Goal: Obtain resource: Download file/media

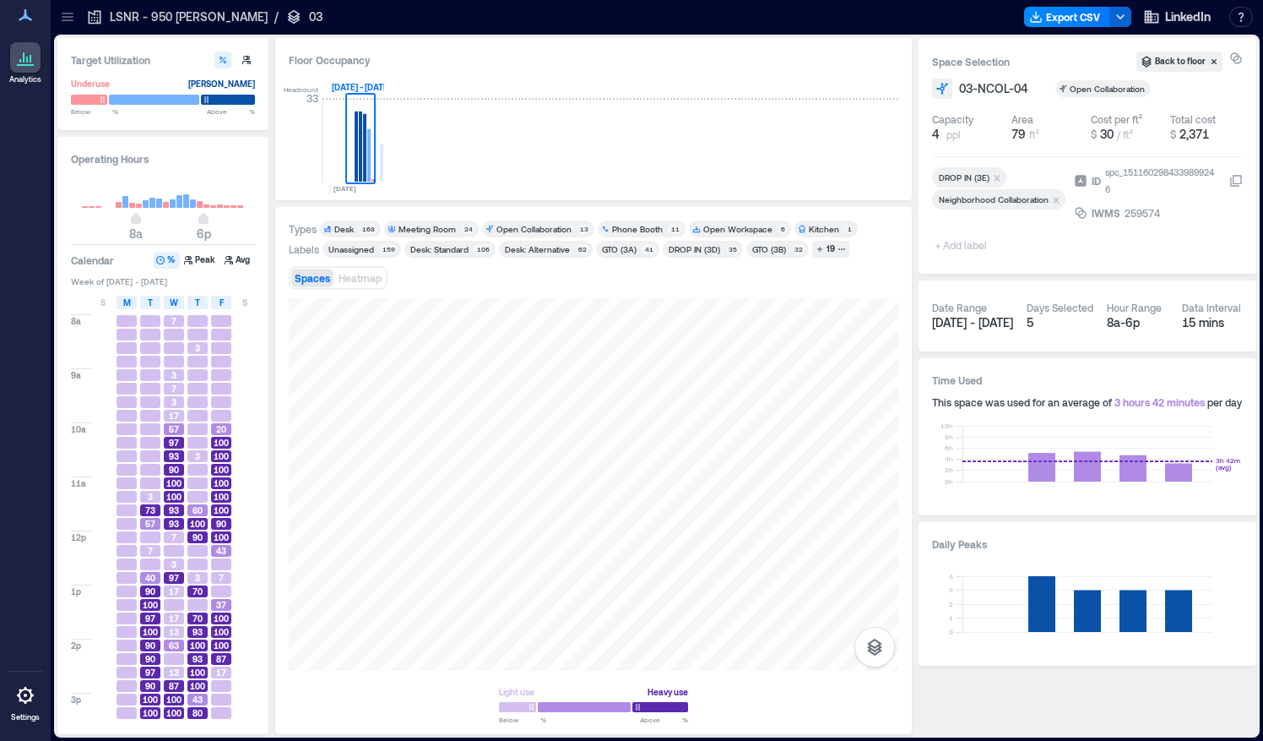
scroll to position [177, 0]
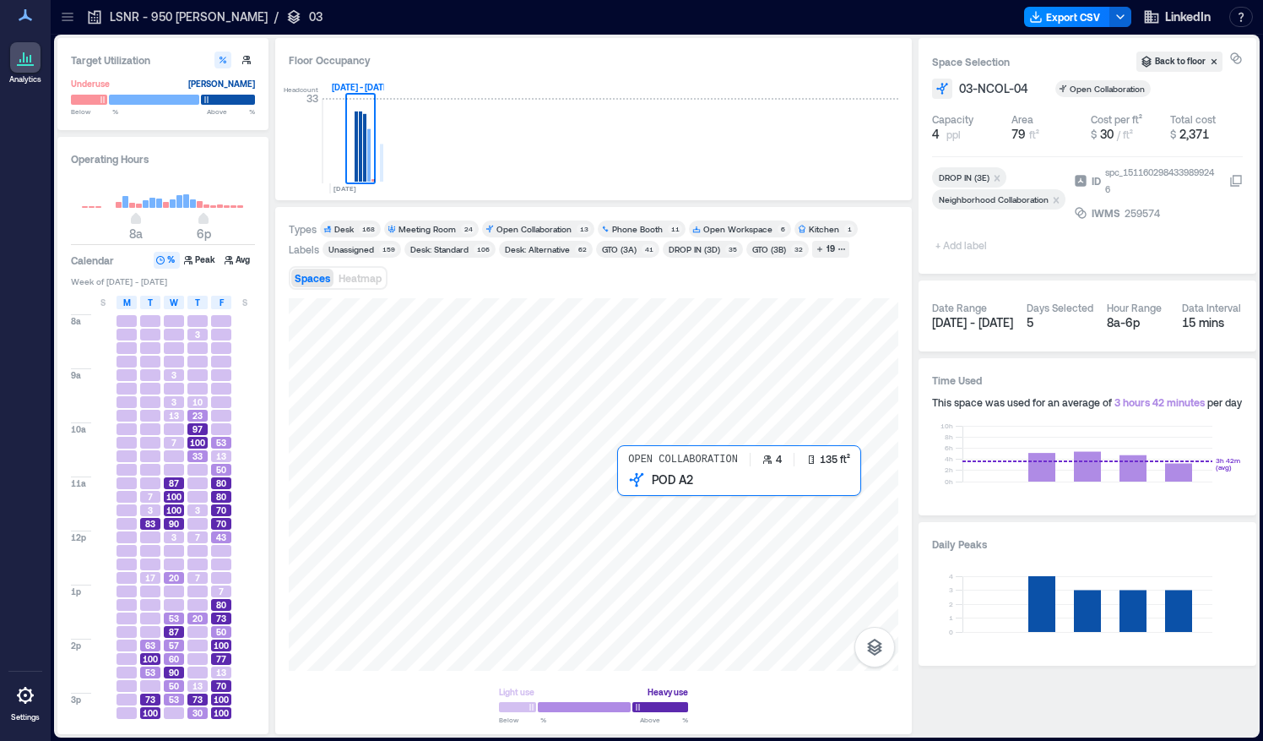
click at [631, 494] on div at bounding box center [594, 484] width 610 height 372
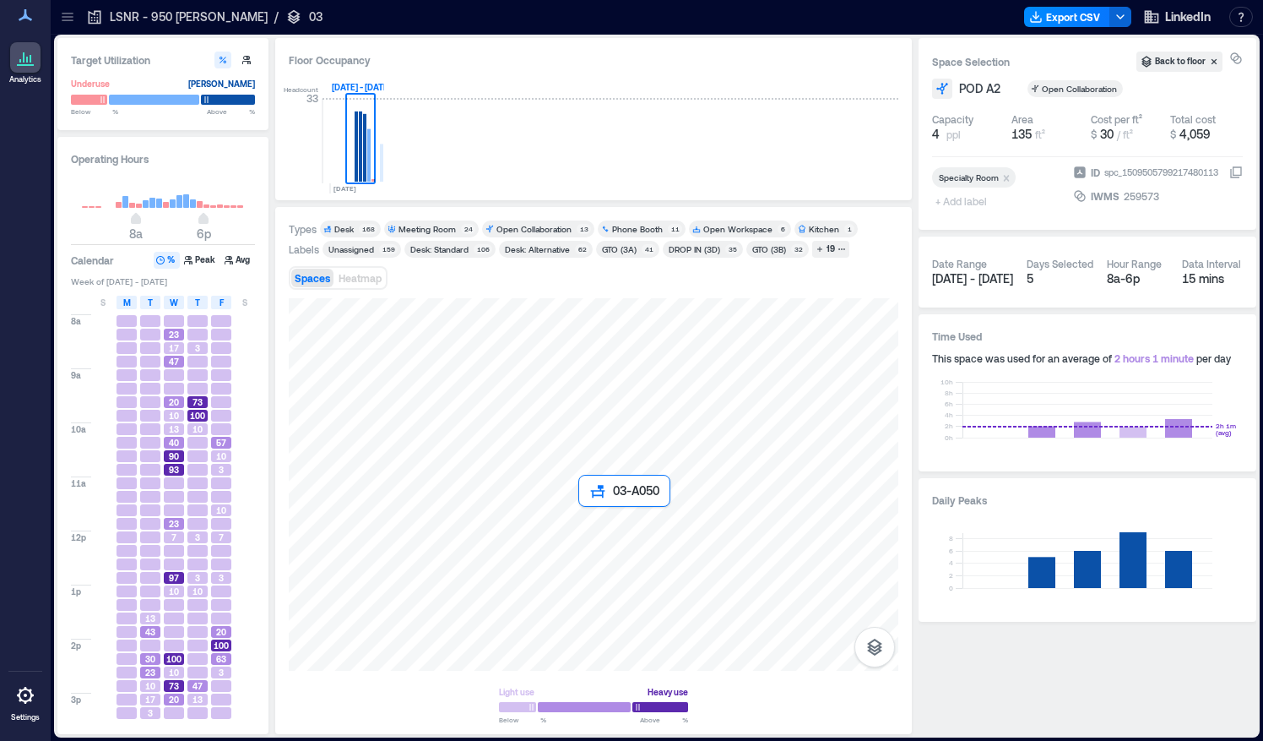
click at [589, 512] on div at bounding box center [594, 484] width 610 height 372
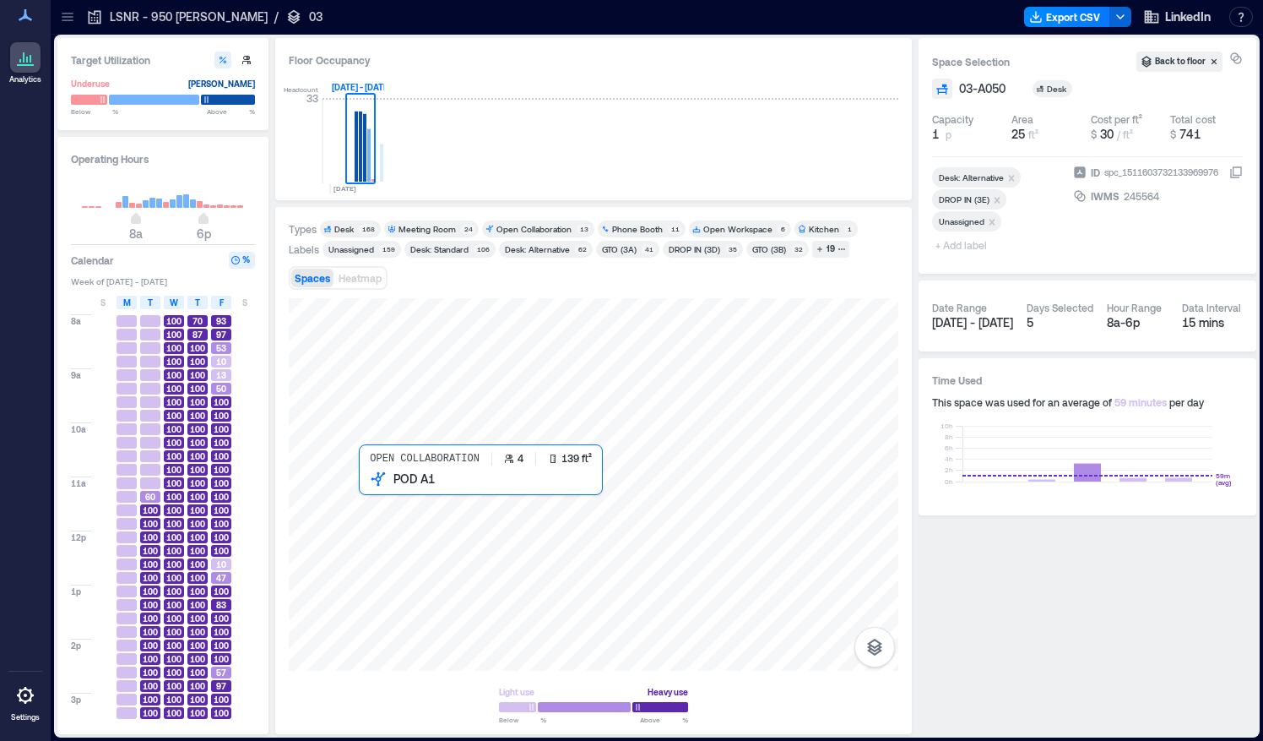
click at [387, 505] on div at bounding box center [594, 484] width 610 height 372
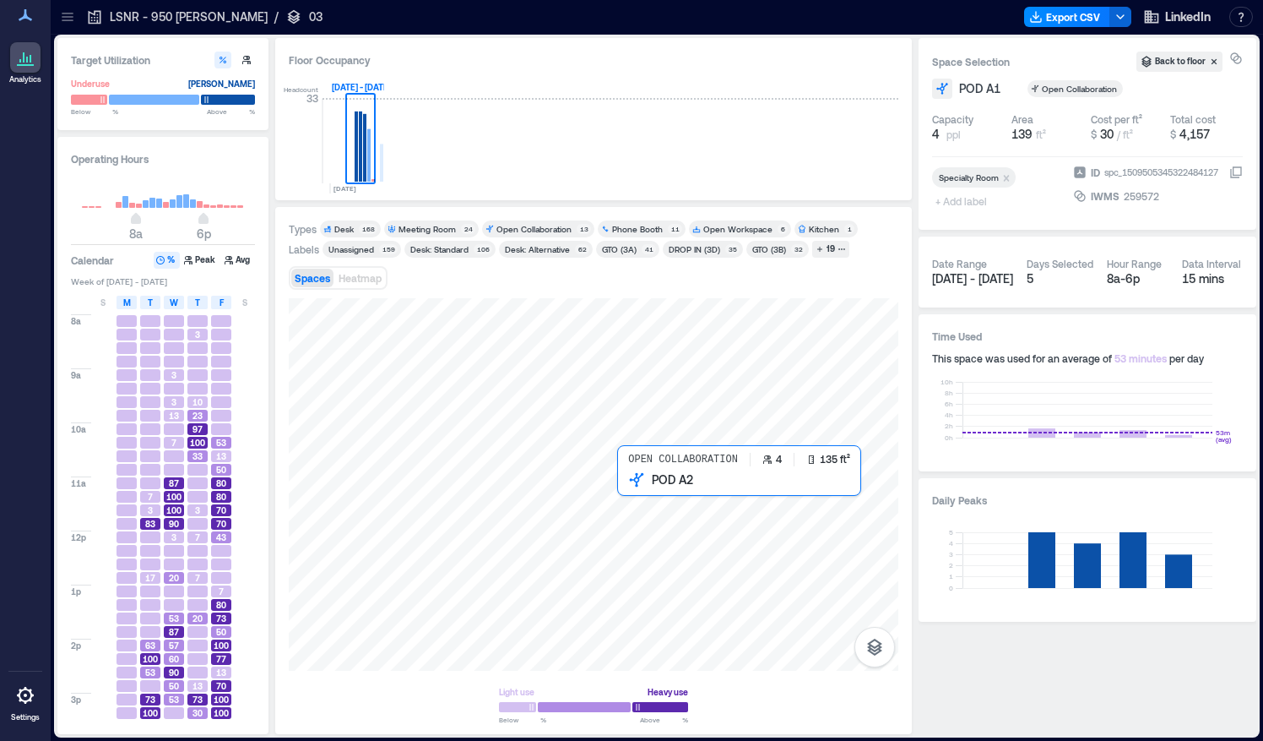
click at [649, 502] on div at bounding box center [594, 484] width 610 height 372
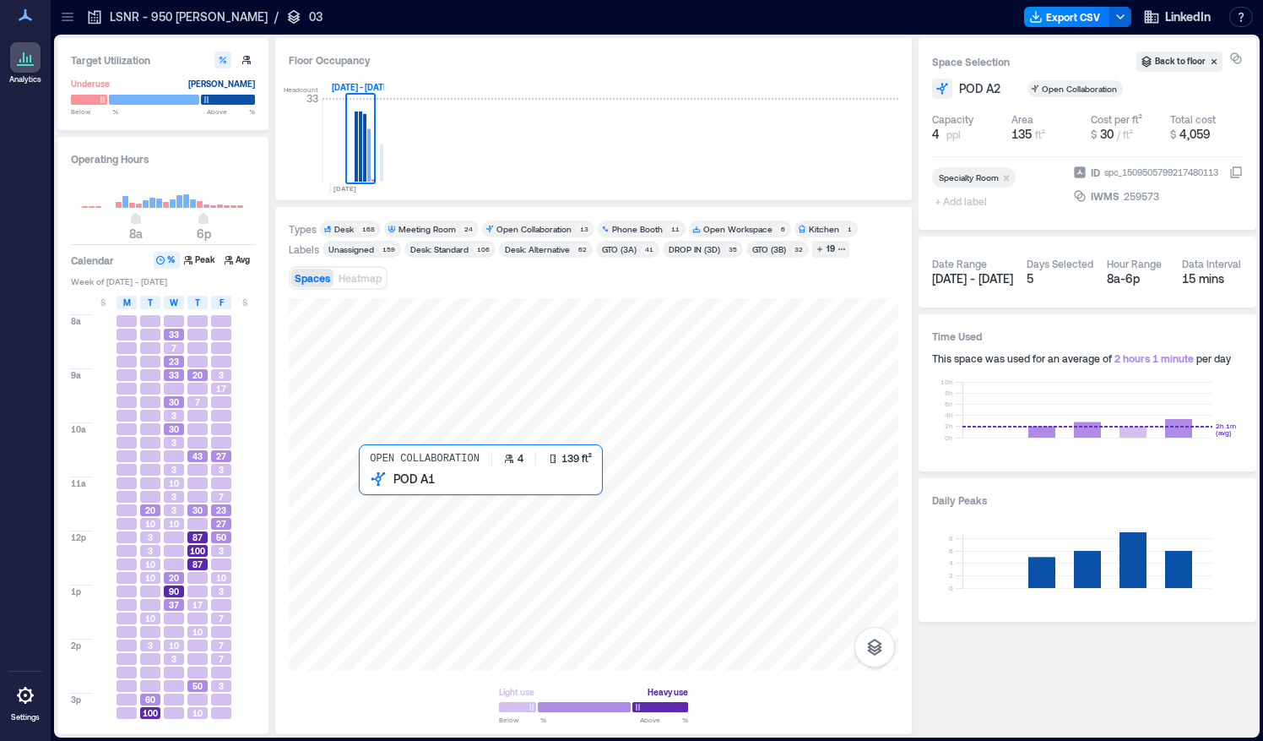
click at [378, 509] on div at bounding box center [594, 484] width 610 height 372
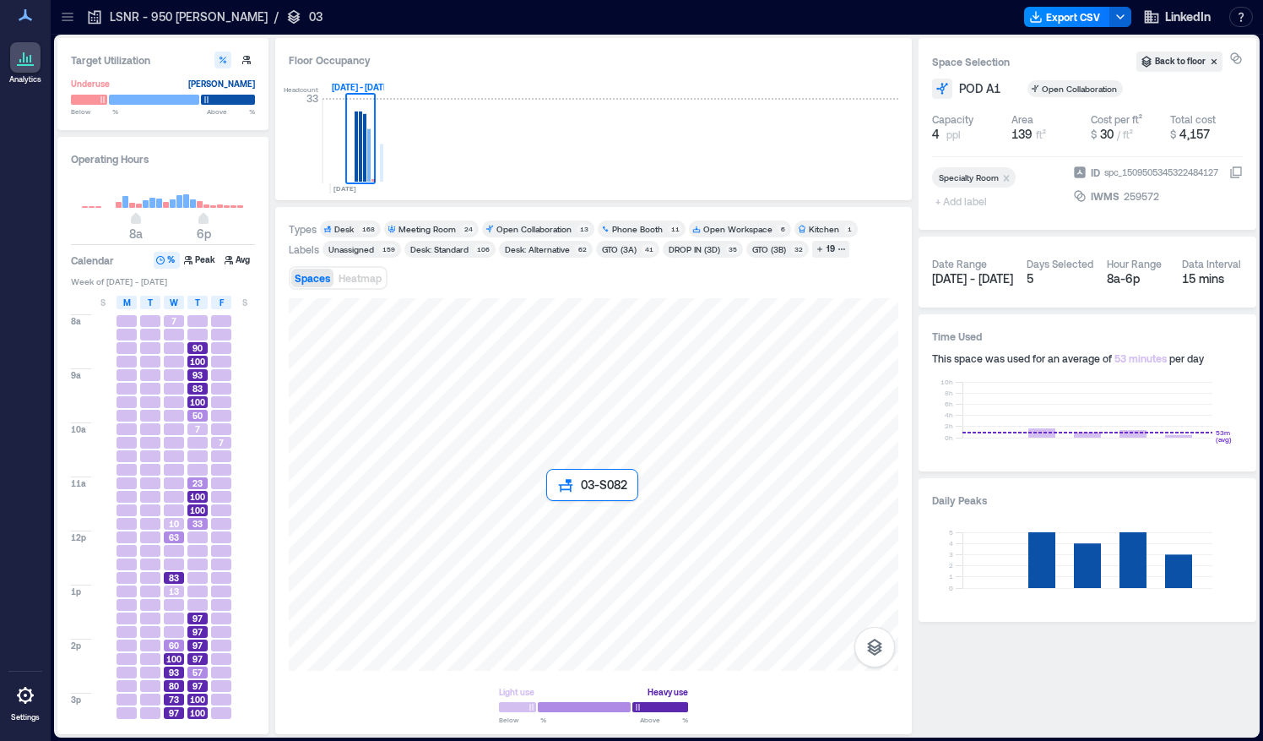
click at [554, 507] on div at bounding box center [594, 484] width 610 height 372
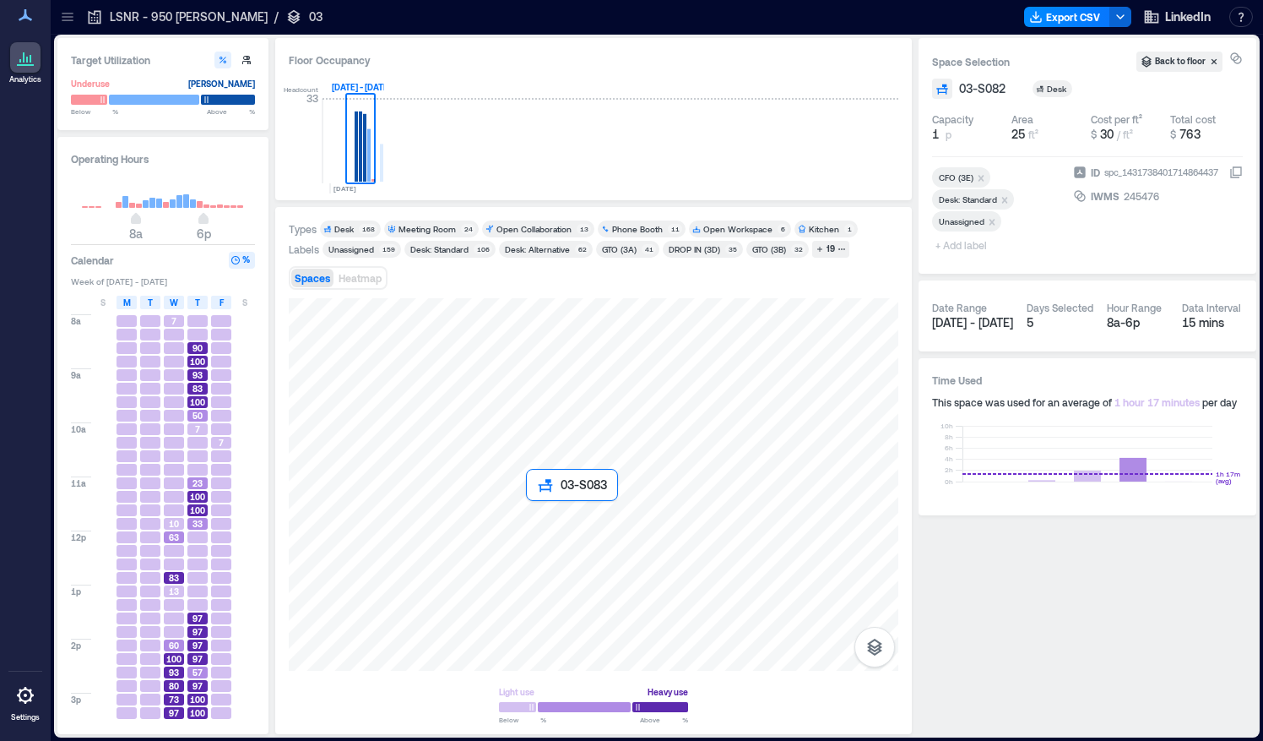
click at [540, 511] on div at bounding box center [594, 484] width 610 height 372
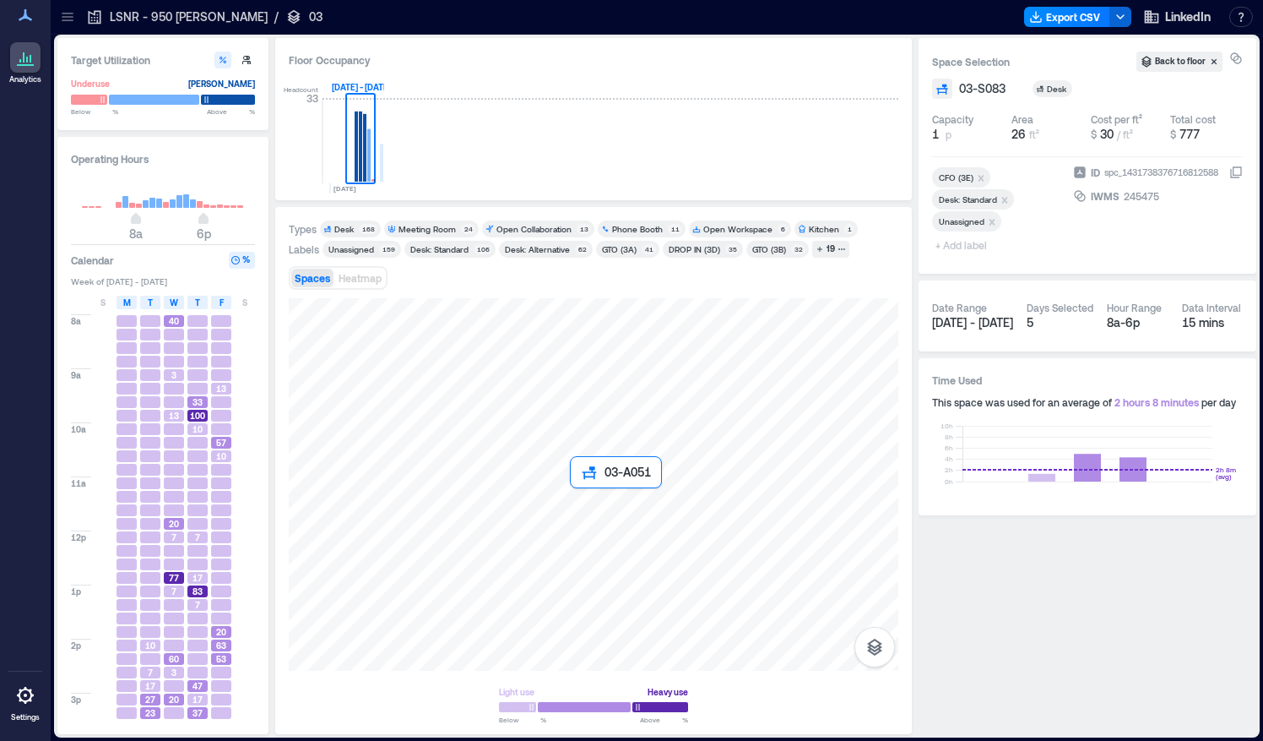
click at [583, 492] on div at bounding box center [594, 484] width 610 height 372
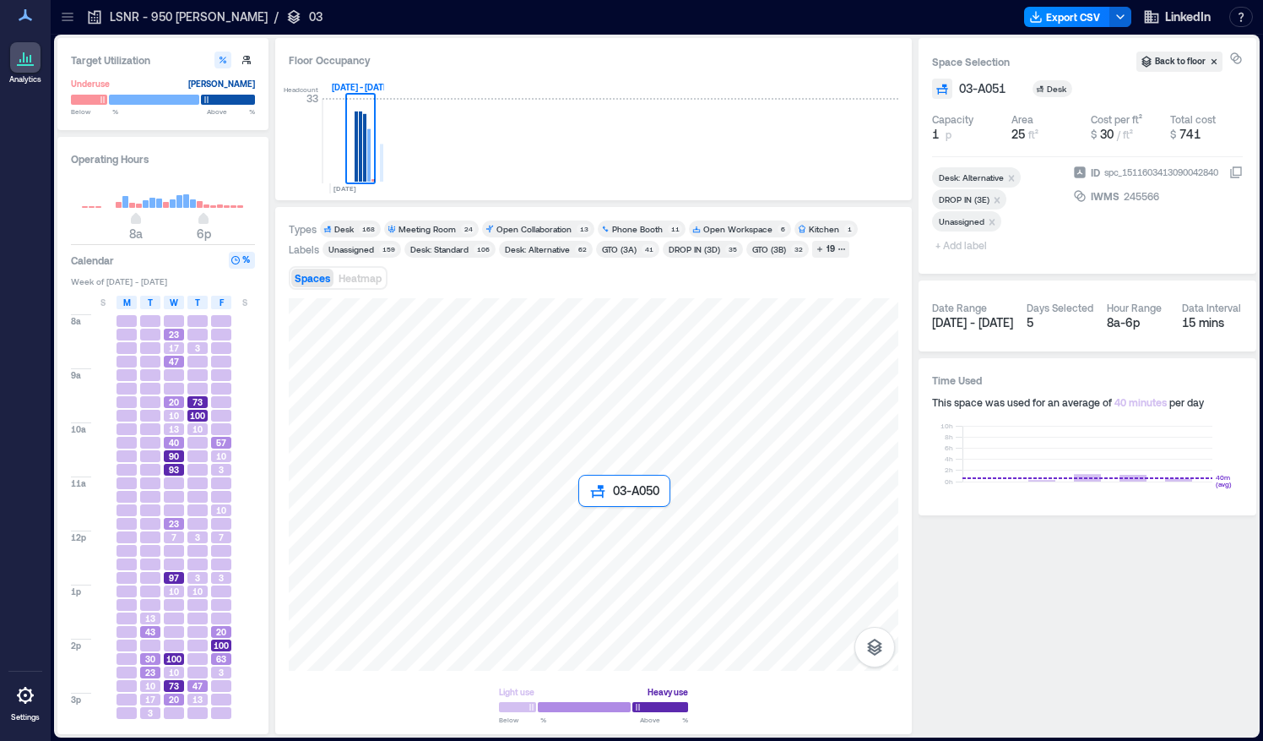
click at [586, 515] on div at bounding box center [594, 484] width 610 height 372
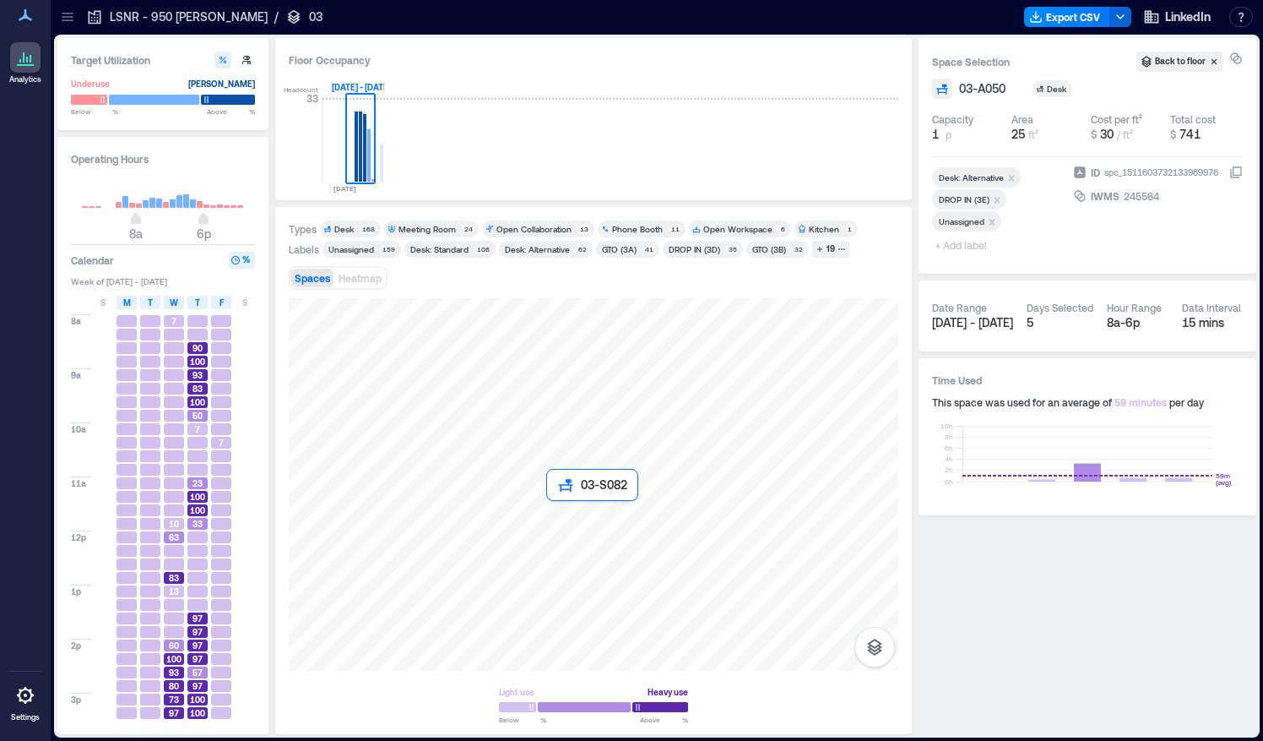
click at [554, 515] on div at bounding box center [594, 484] width 610 height 372
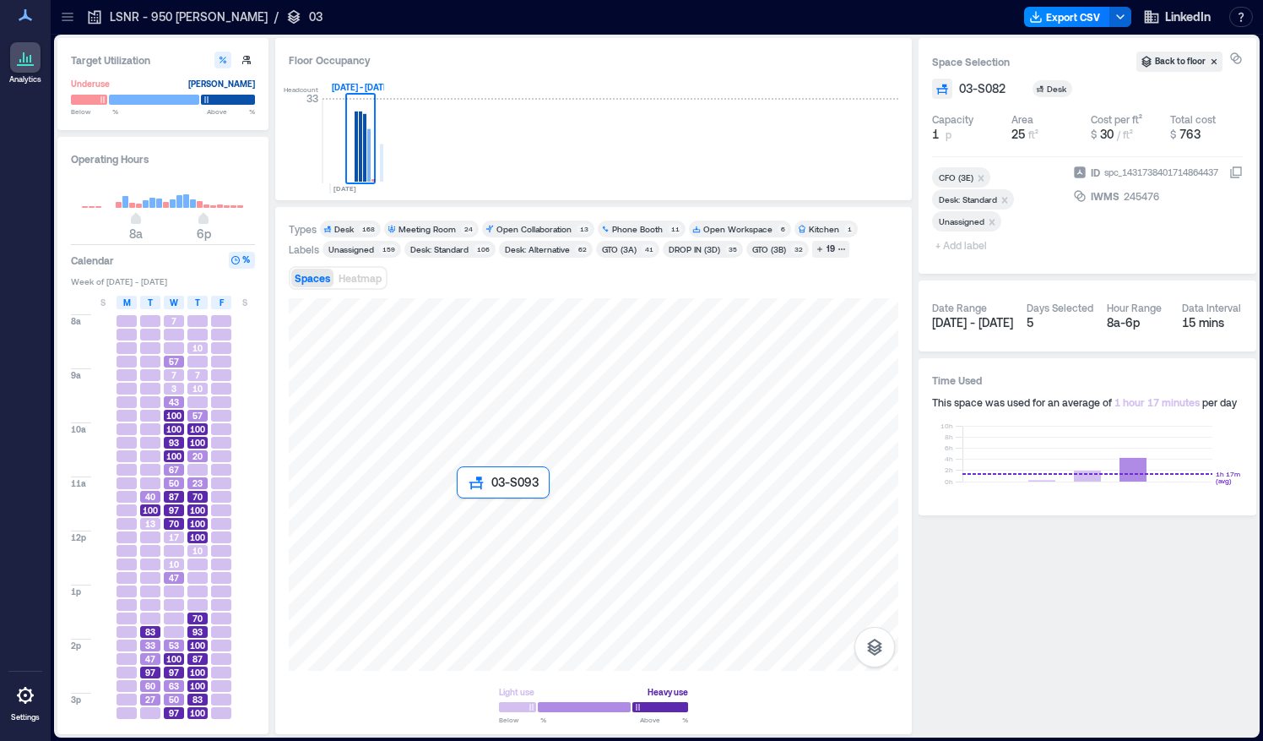
click at [468, 501] on div at bounding box center [594, 484] width 610 height 372
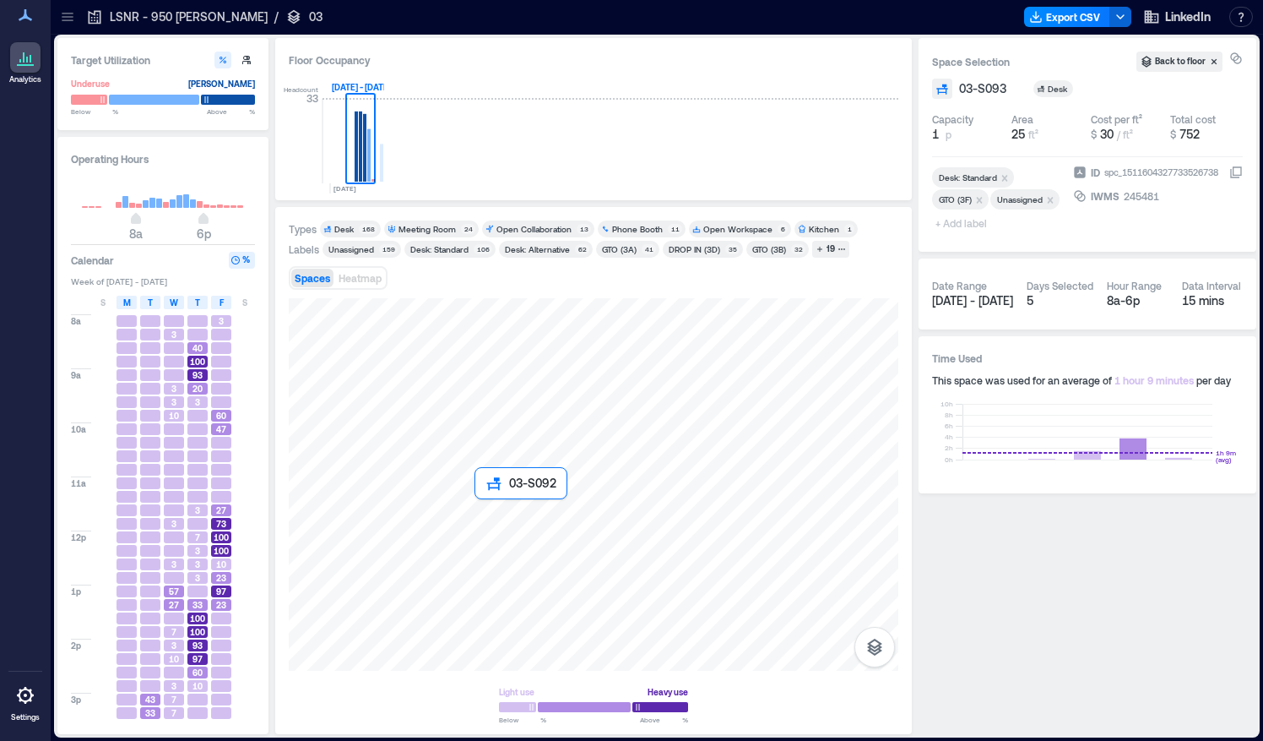
click at [481, 501] on div at bounding box center [594, 484] width 610 height 372
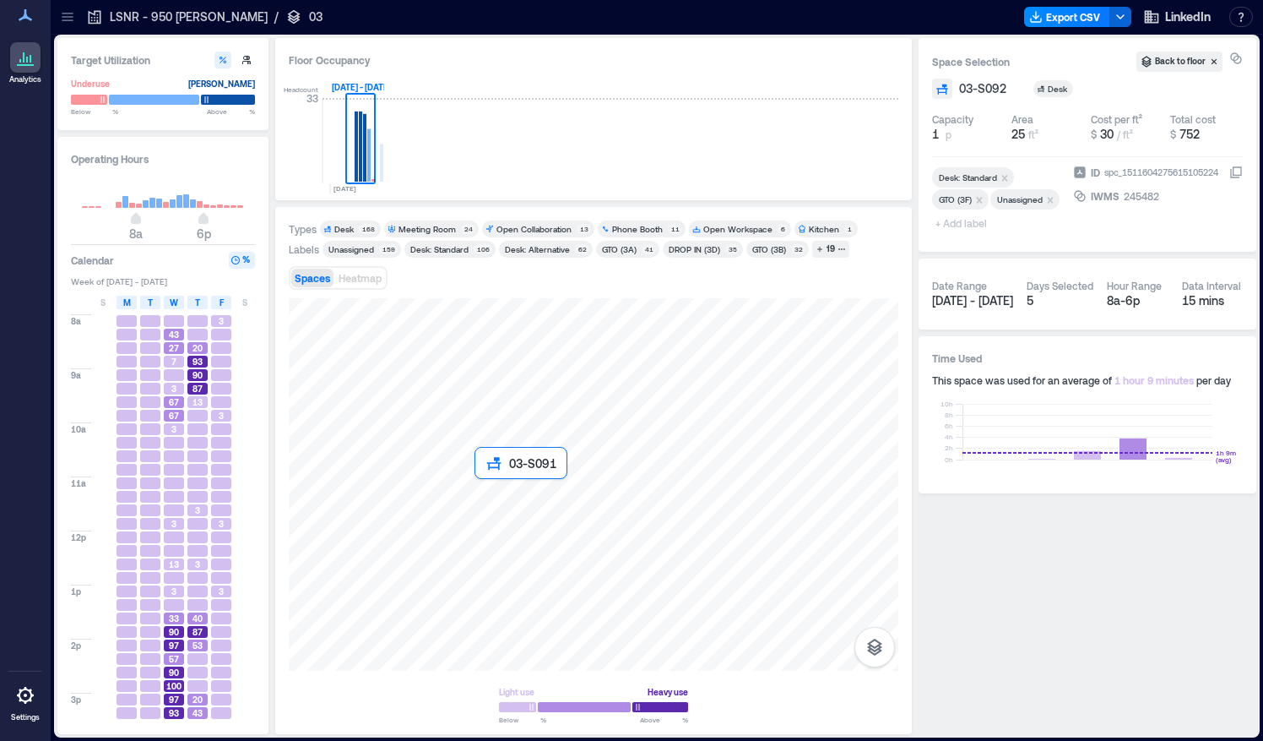
click at [470, 490] on div at bounding box center [594, 484] width 610 height 372
click at [480, 491] on div at bounding box center [594, 484] width 610 height 372
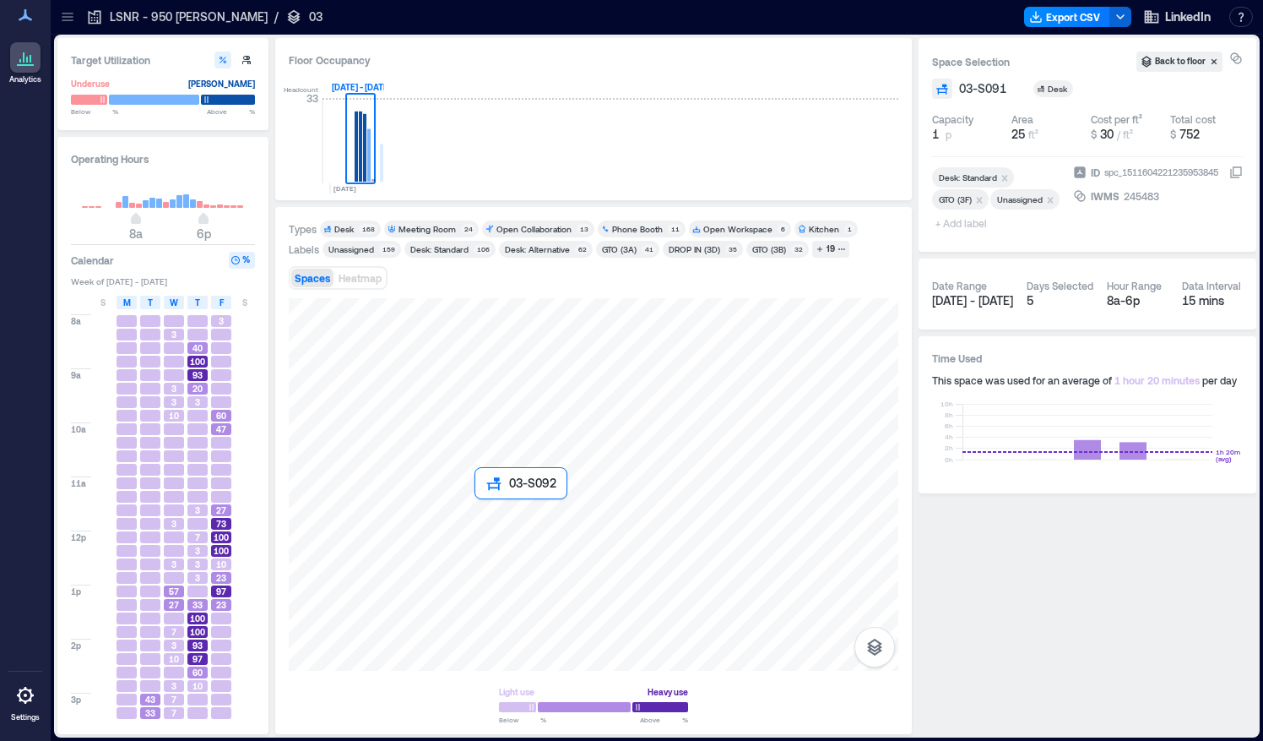
click at [481, 508] on div at bounding box center [594, 484] width 610 height 372
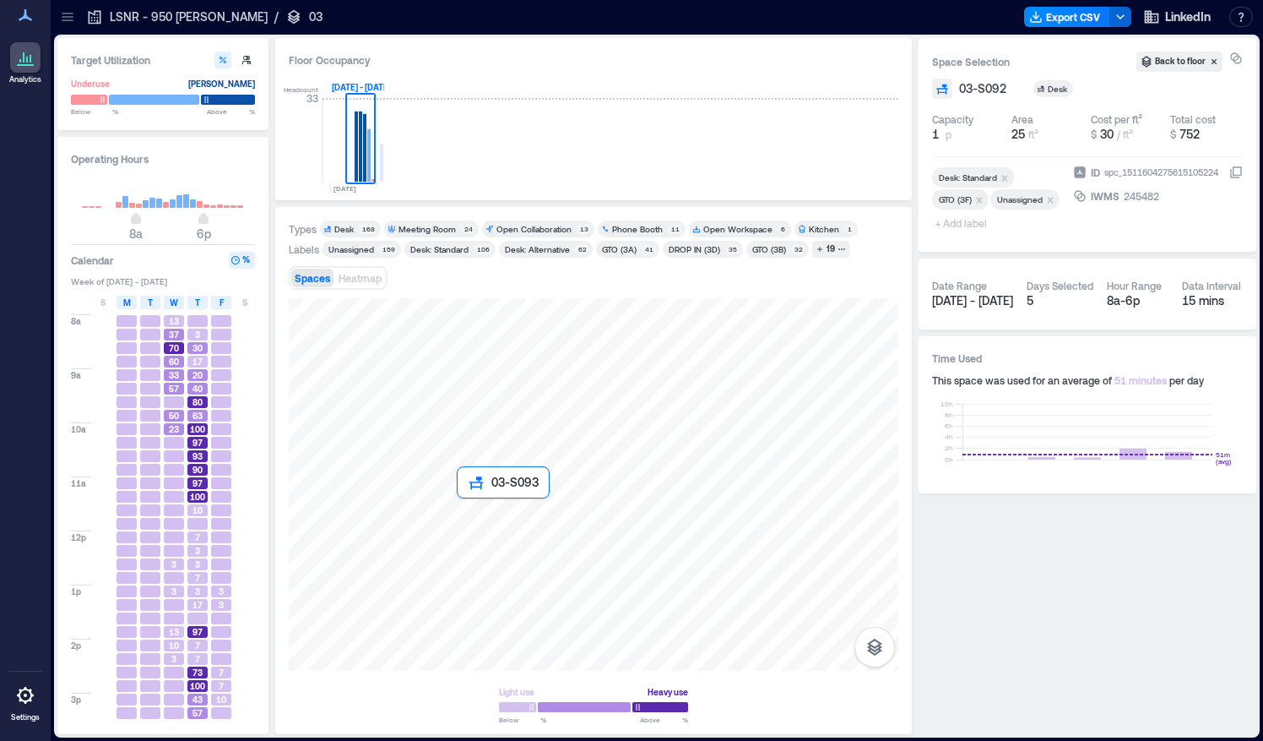
click at [473, 508] on div at bounding box center [594, 484] width 610 height 372
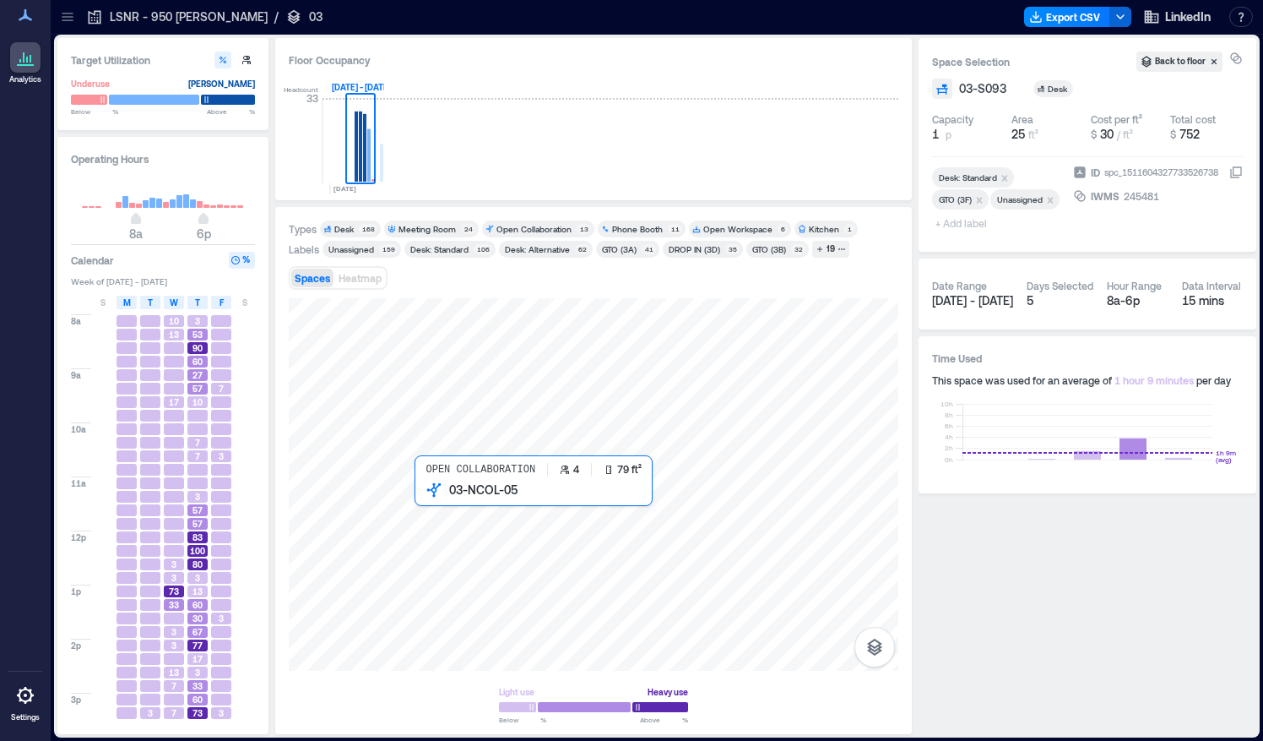
click at [437, 502] on div at bounding box center [594, 484] width 610 height 372
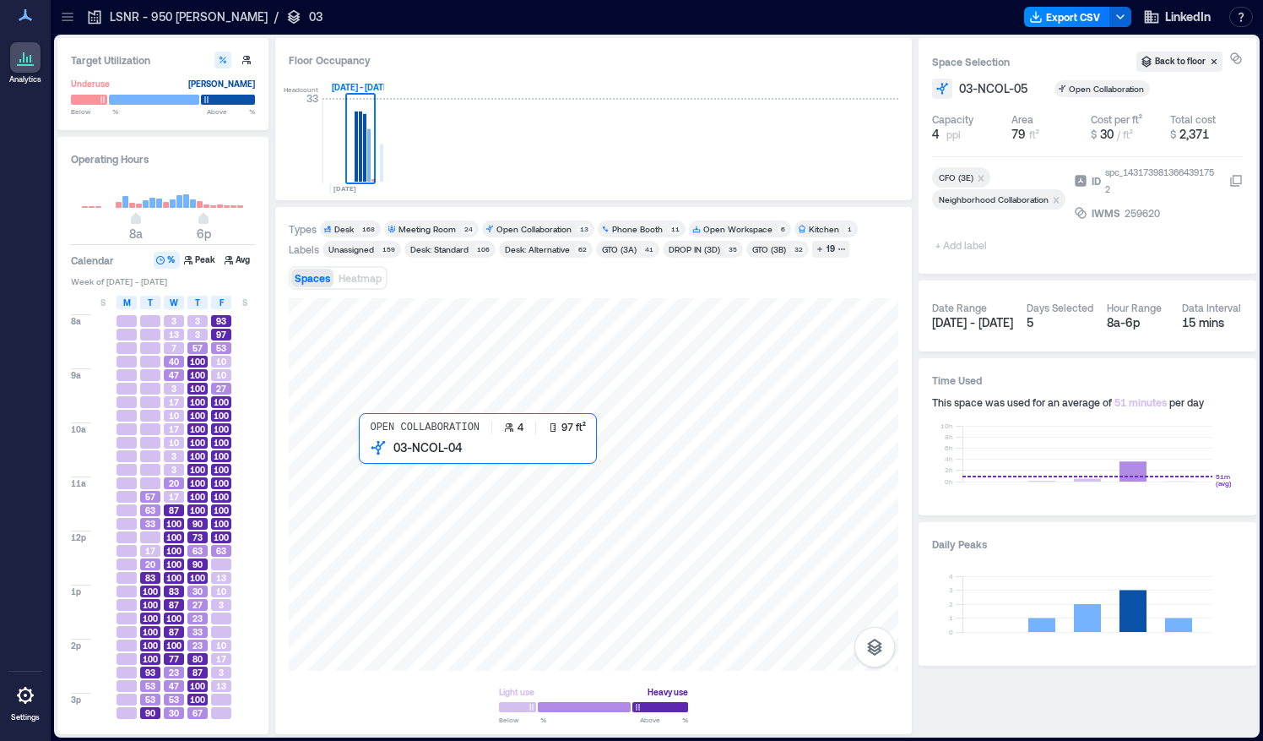
click at [380, 463] on div at bounding box center [594, 484] width 610 height 372
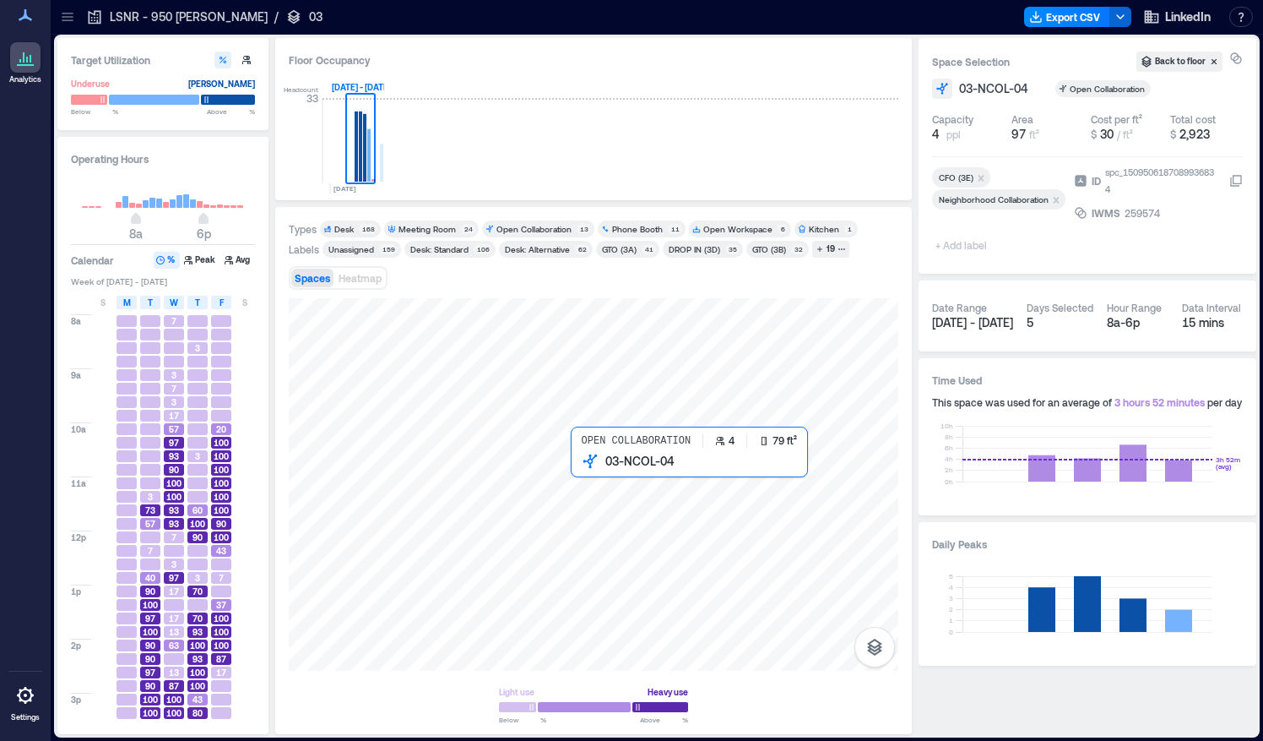
click at [581, 480] on div at bounding box center [594, 484] width 610 height 372
click at [589, 471] on div at bounding box center [594, 484] width 610 height 372
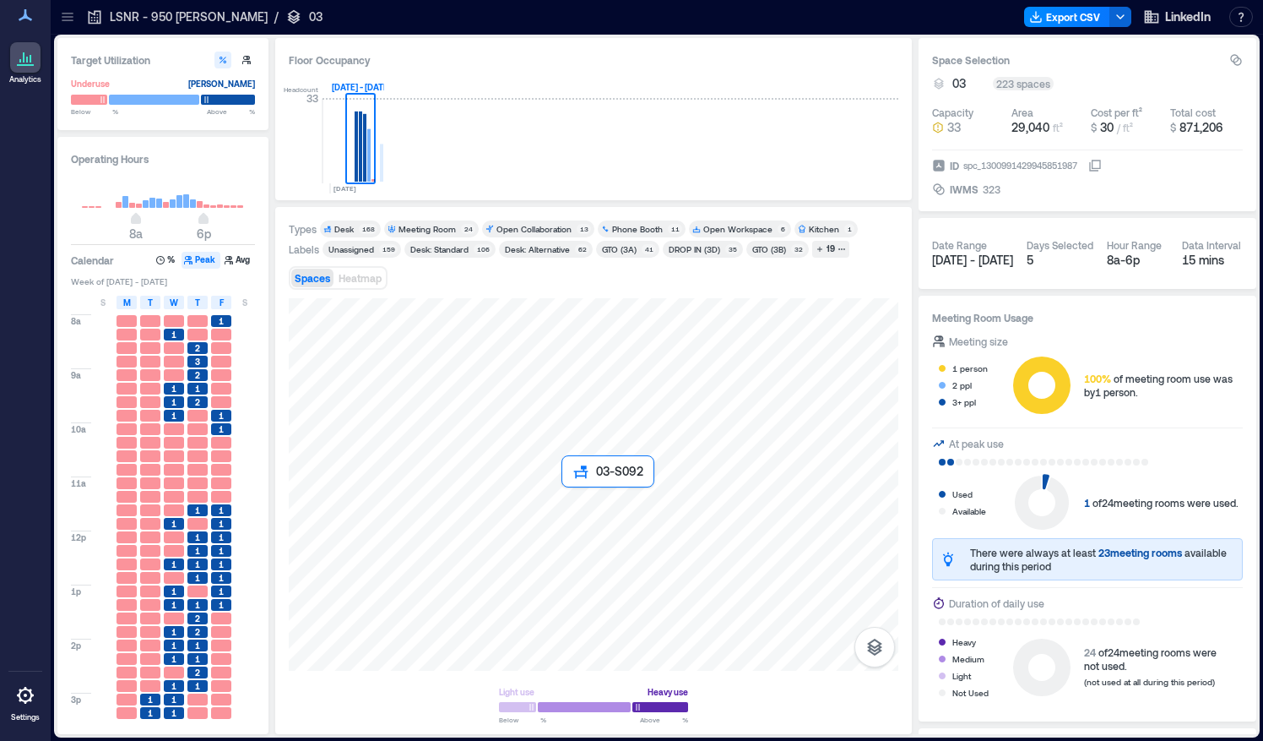
click at [568, 505] on div at bounding box center [594, 484] width 610 height 372
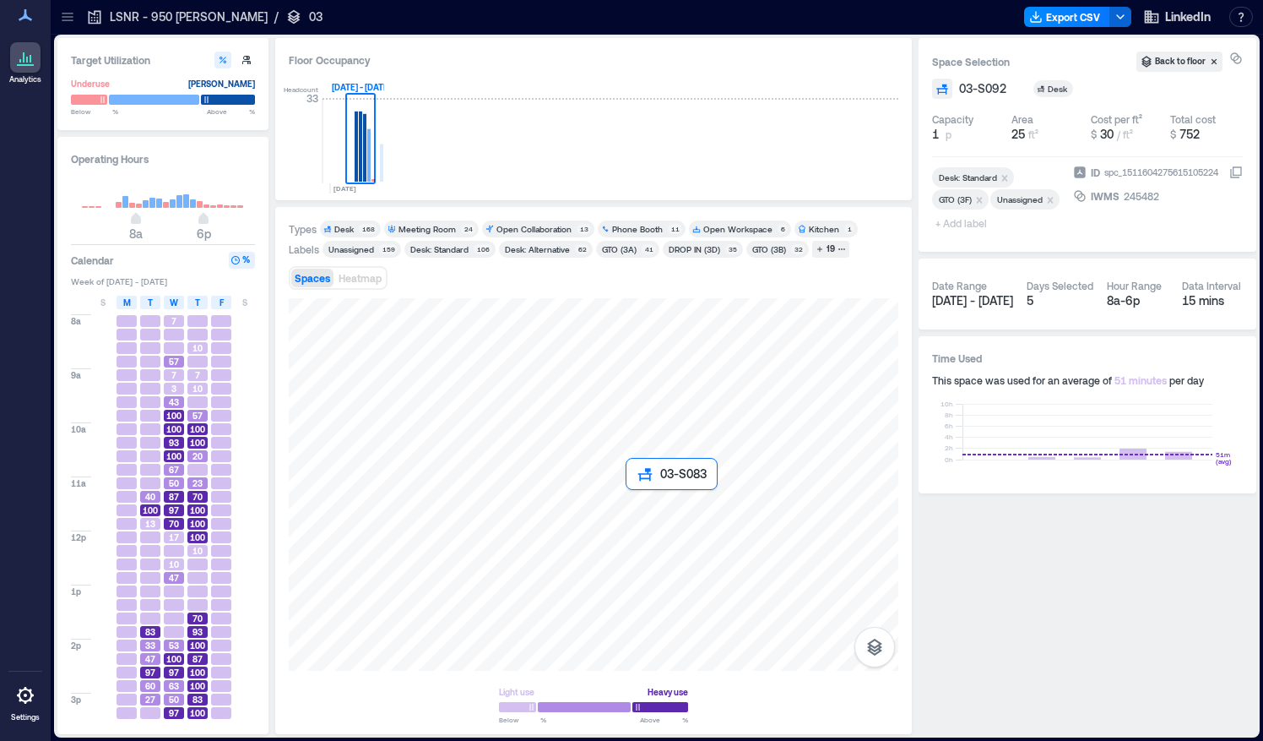
click at [642, 500] on div at bounding box center [594, 484] width 610 height 372
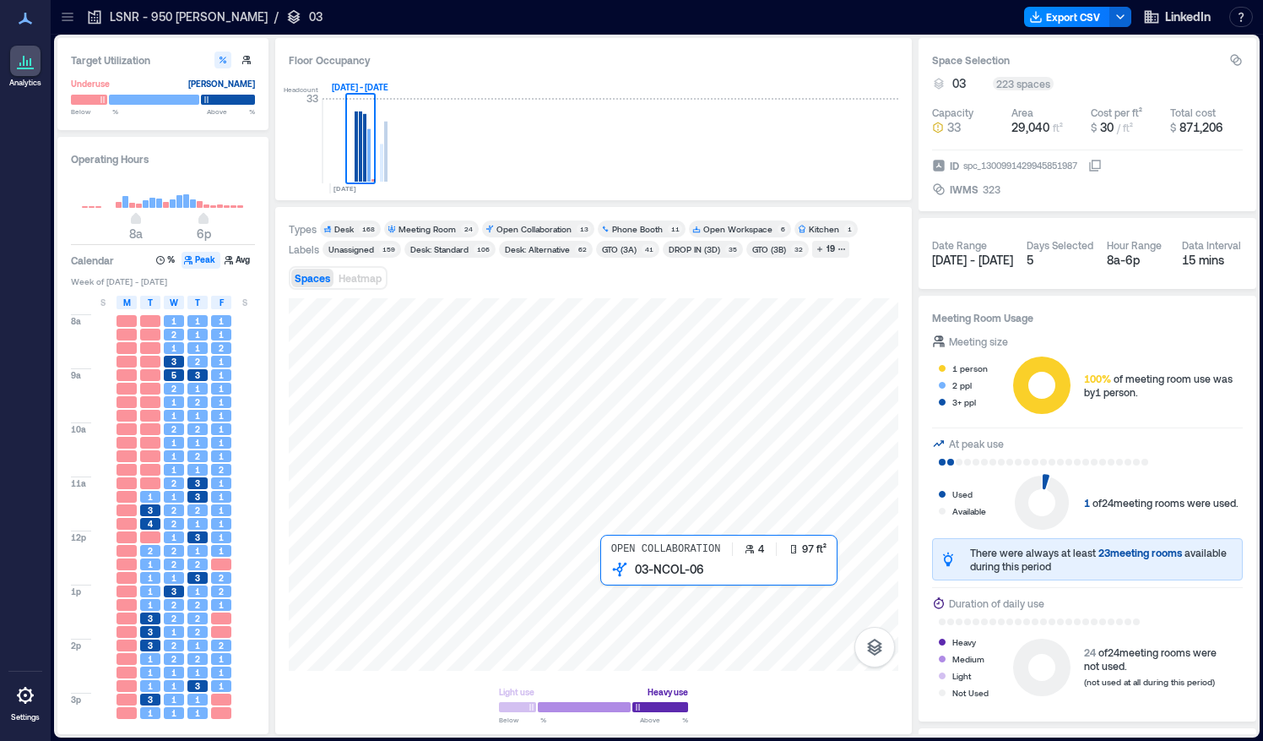
click at [622, 583] on div at bounding box center [594, 484] width 610 height 372
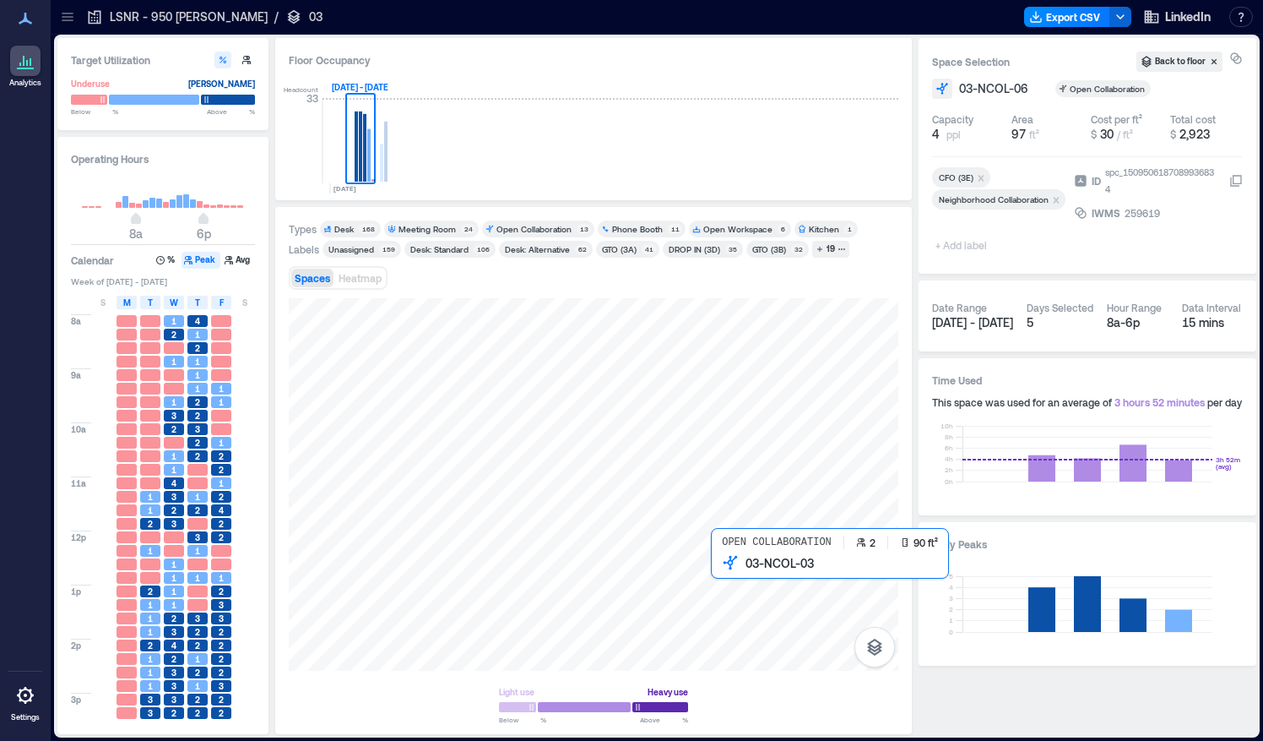
click at [730, 573] on div at bounding box center [594, 484] width 610 height 372
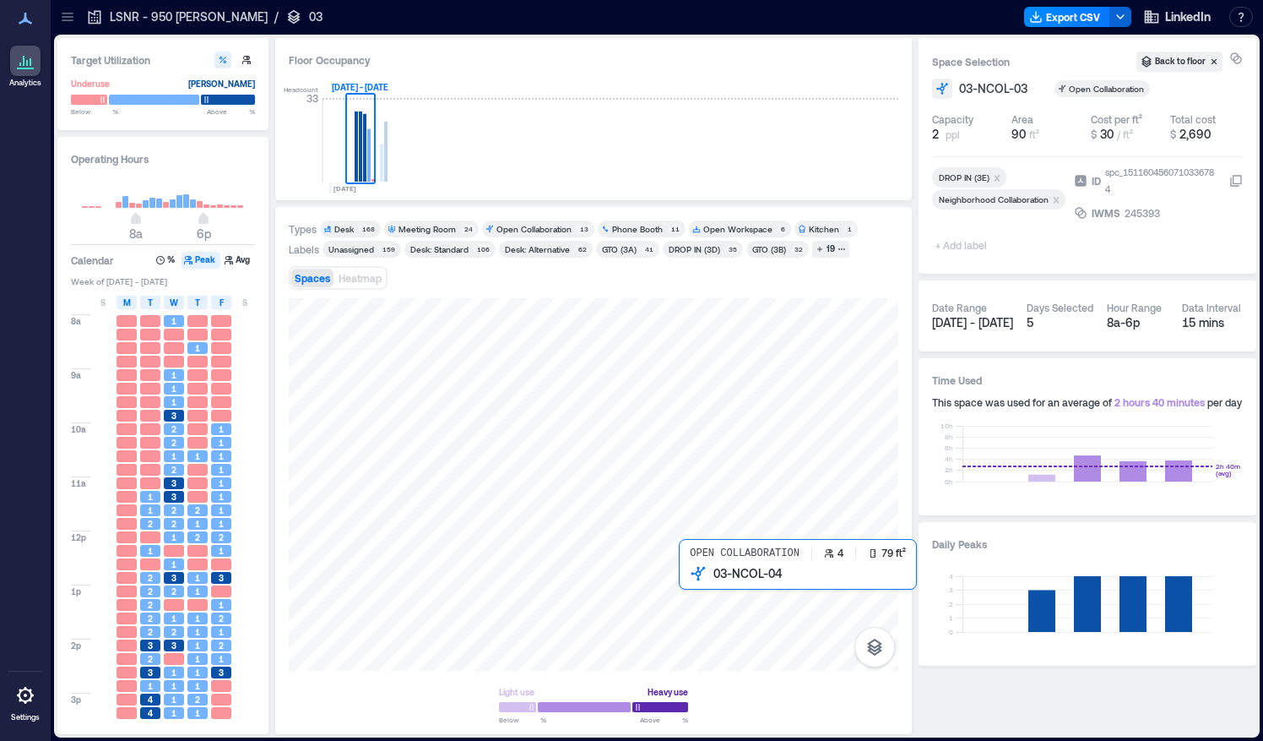
click at [692, 583] on div at bounding box center [594, 484] width 610 height 372
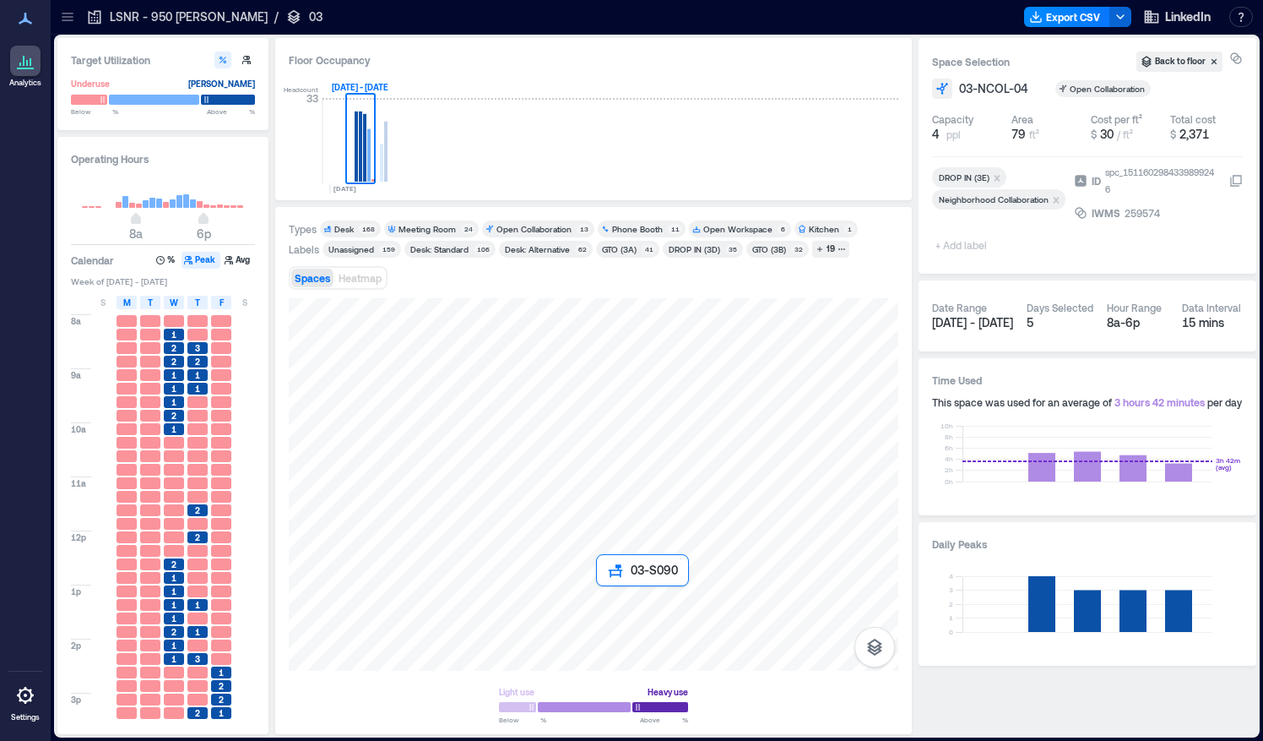
click at [605, 595] on div at bounding box center [594, 484] width 610 height 372
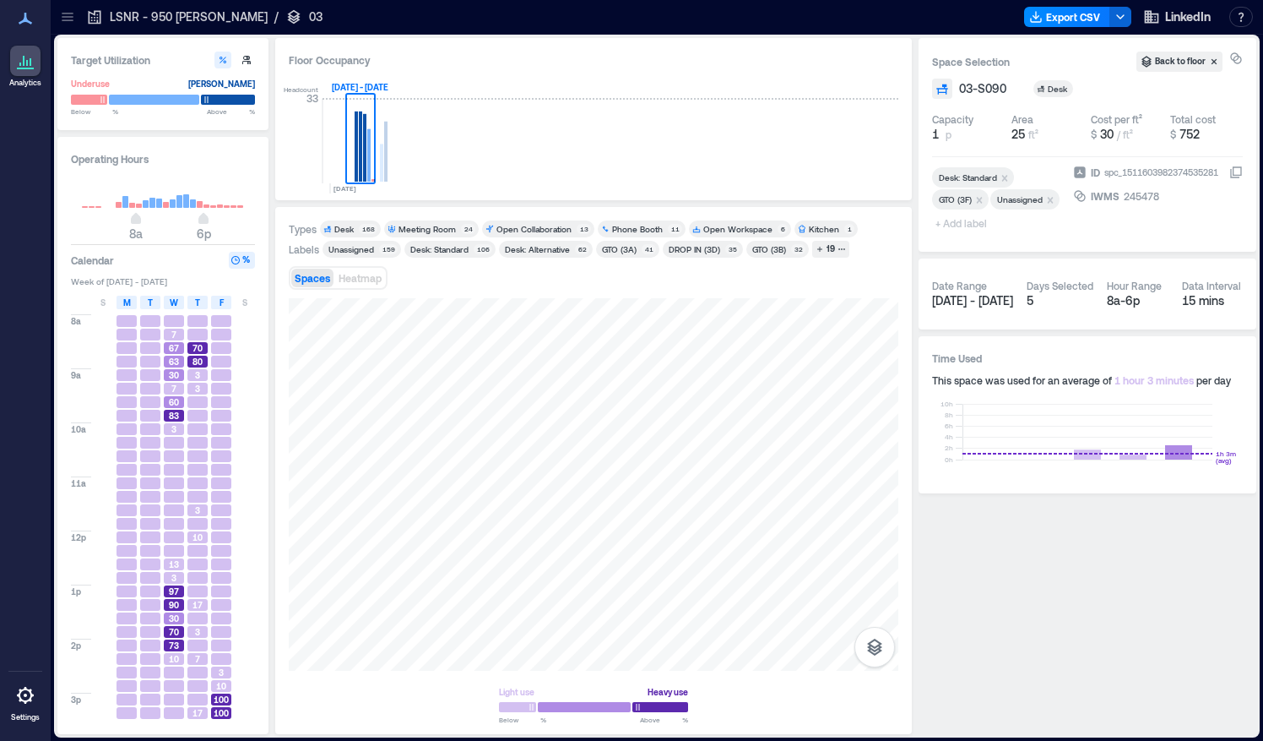
drag, startPoint x: 605, startPoint y: 595, endPoint x: 709, endPoint y: 727, distance: 168.3
click at [1123, 19] on icon "button" at bounding box center [1121, 17] width 14 height 14
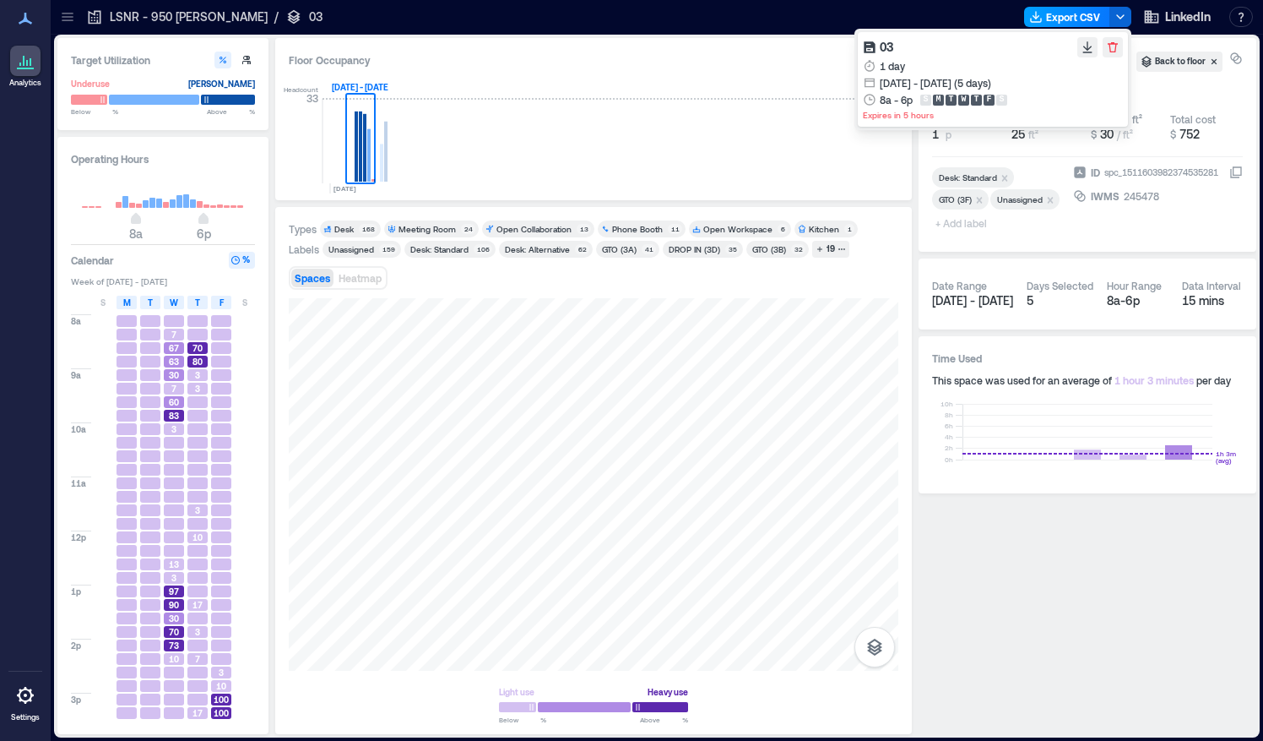
click at [1066, 19] on button "Export CSV" at bounding box center [1067, 17] width 86 height 20
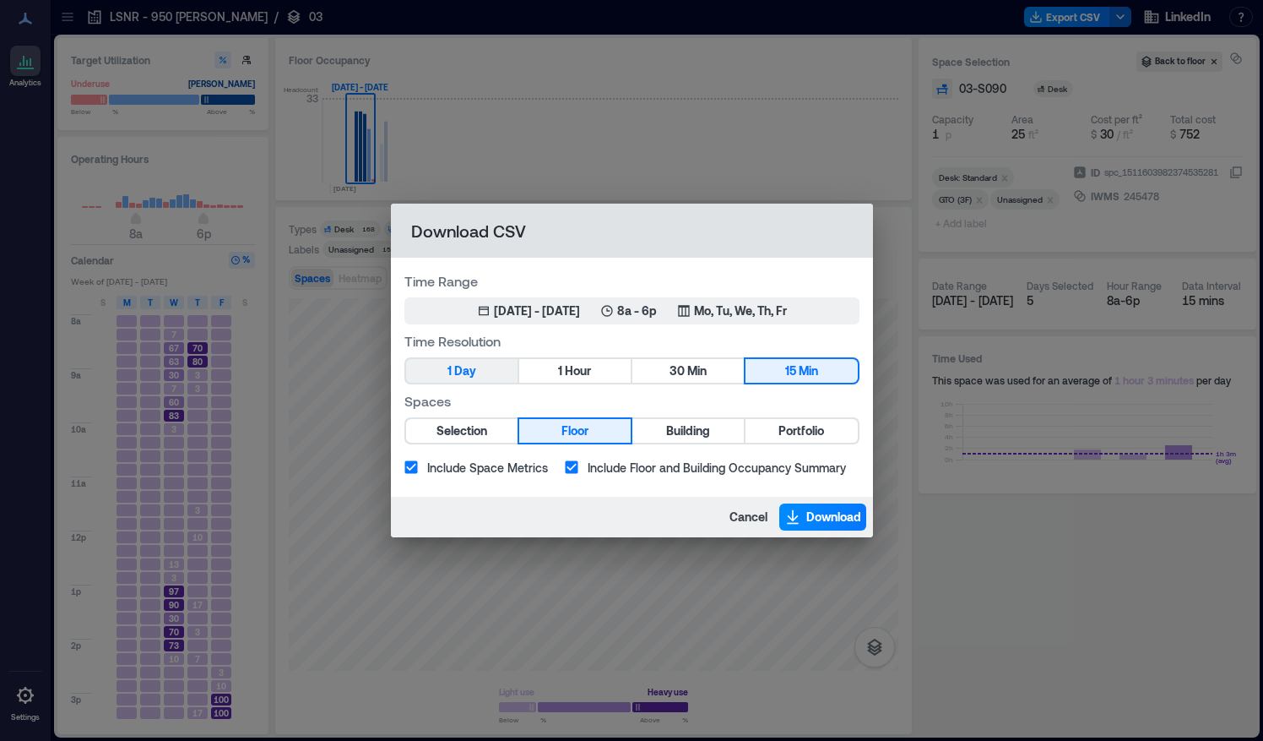
click at [466, 366] on span "Day" at bounding box center [465, 371] width 22 height 21
click at [822, 517] on span "Download" at bounding box center [833, 516] width 55 height 17
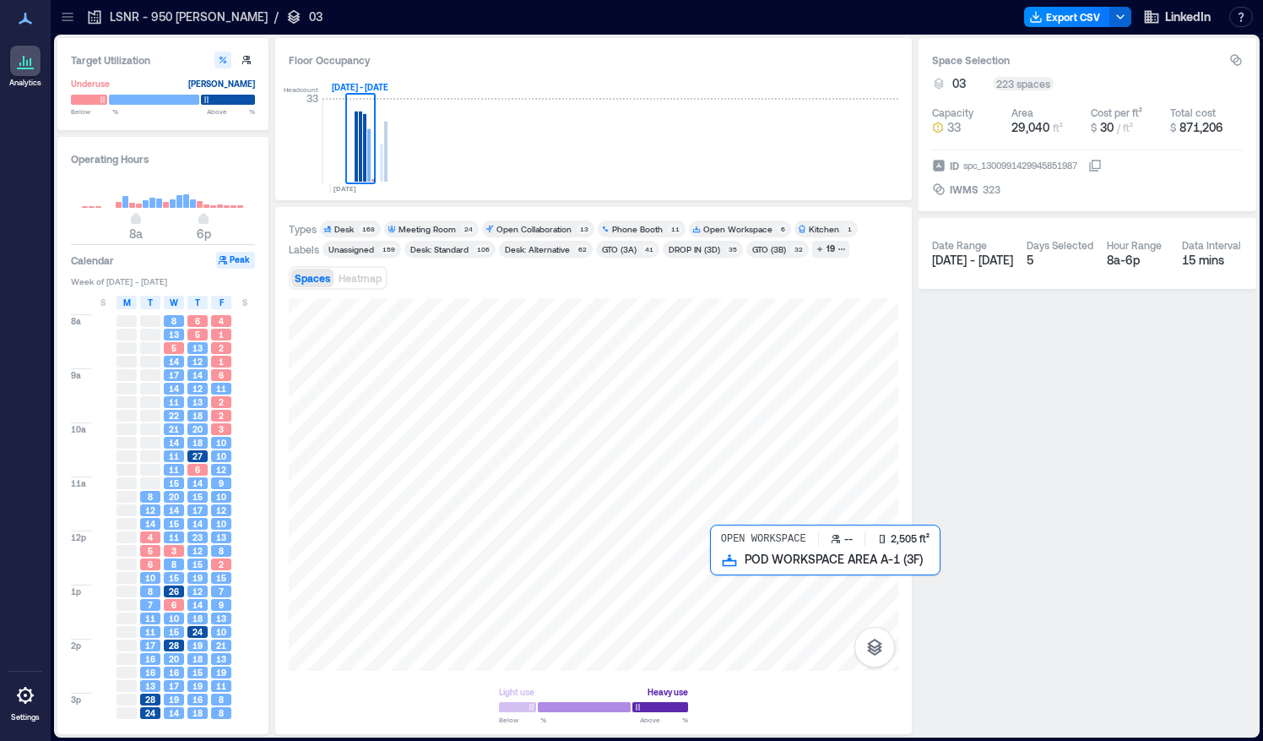
click at [752, 564] on div at bounding box center [594, 484] width 610 height 372
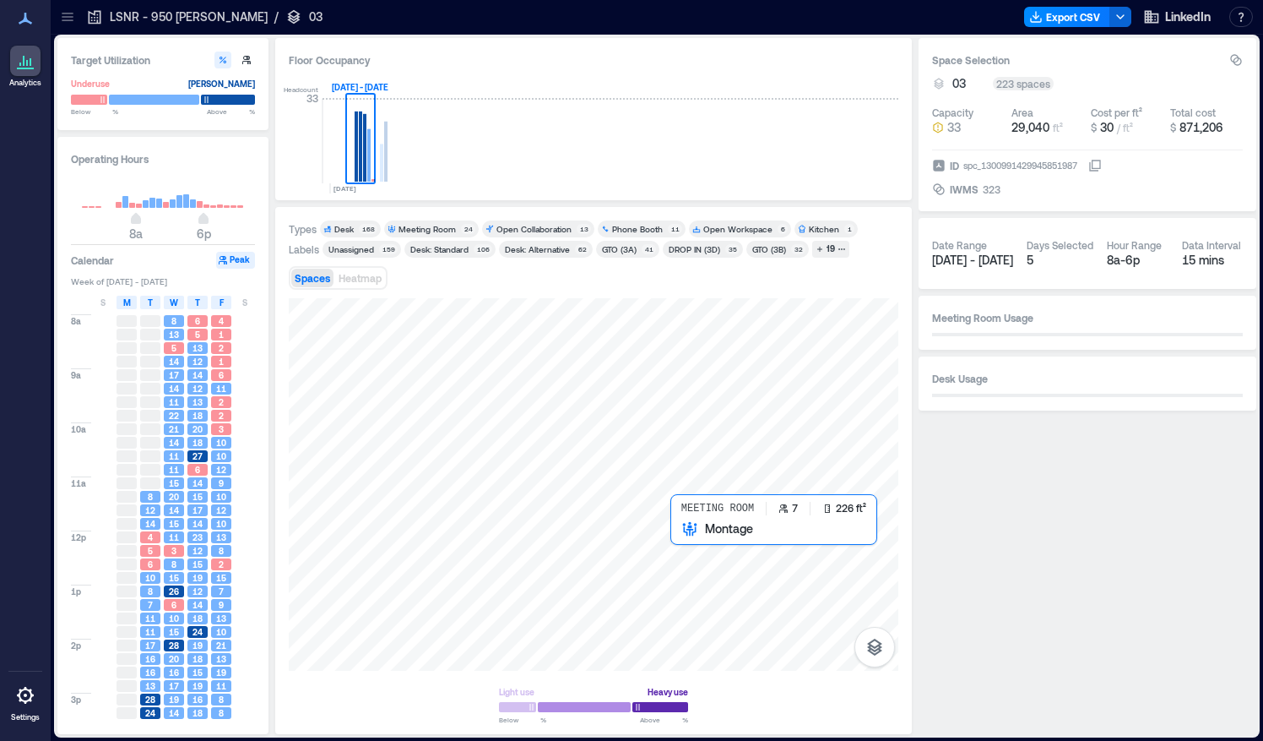
click at [672, 538] on div at bounding box center [594, 484] width 610 height 372
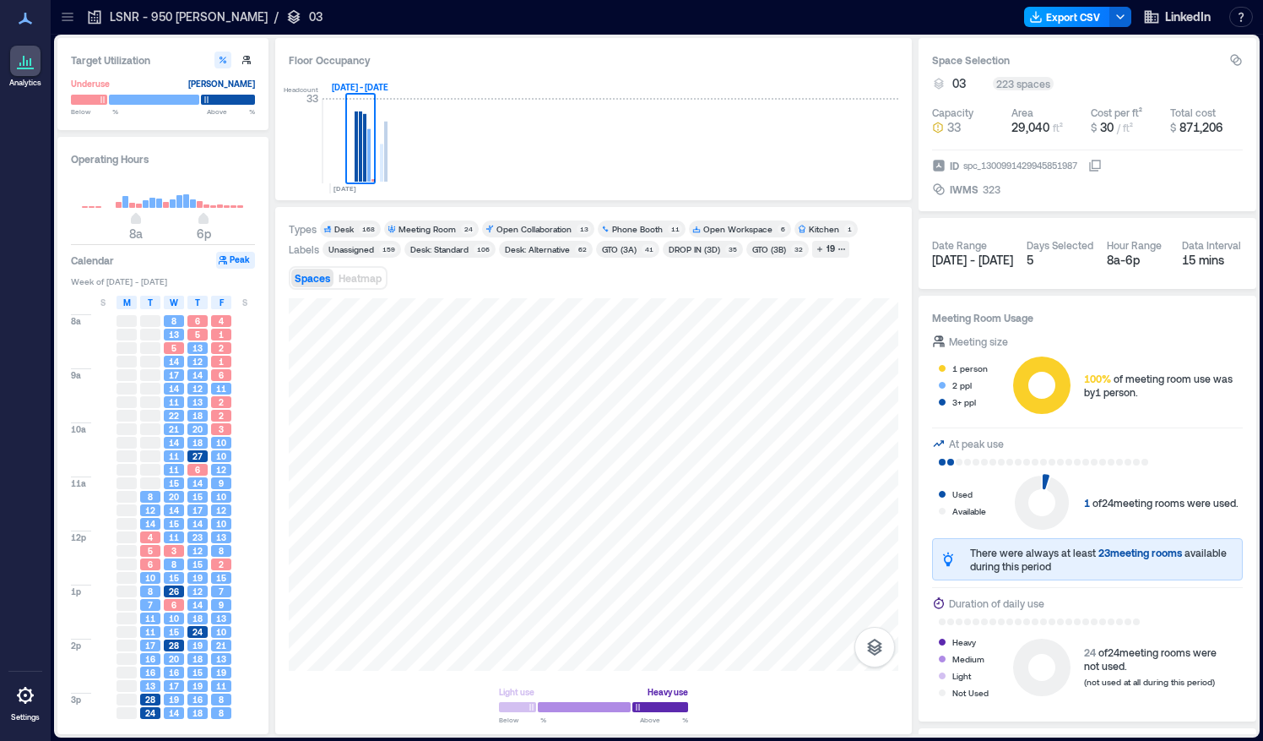
click at [1076, 15] on button "Export CSV" at bounding box center [1067, 17] width 86 height 20
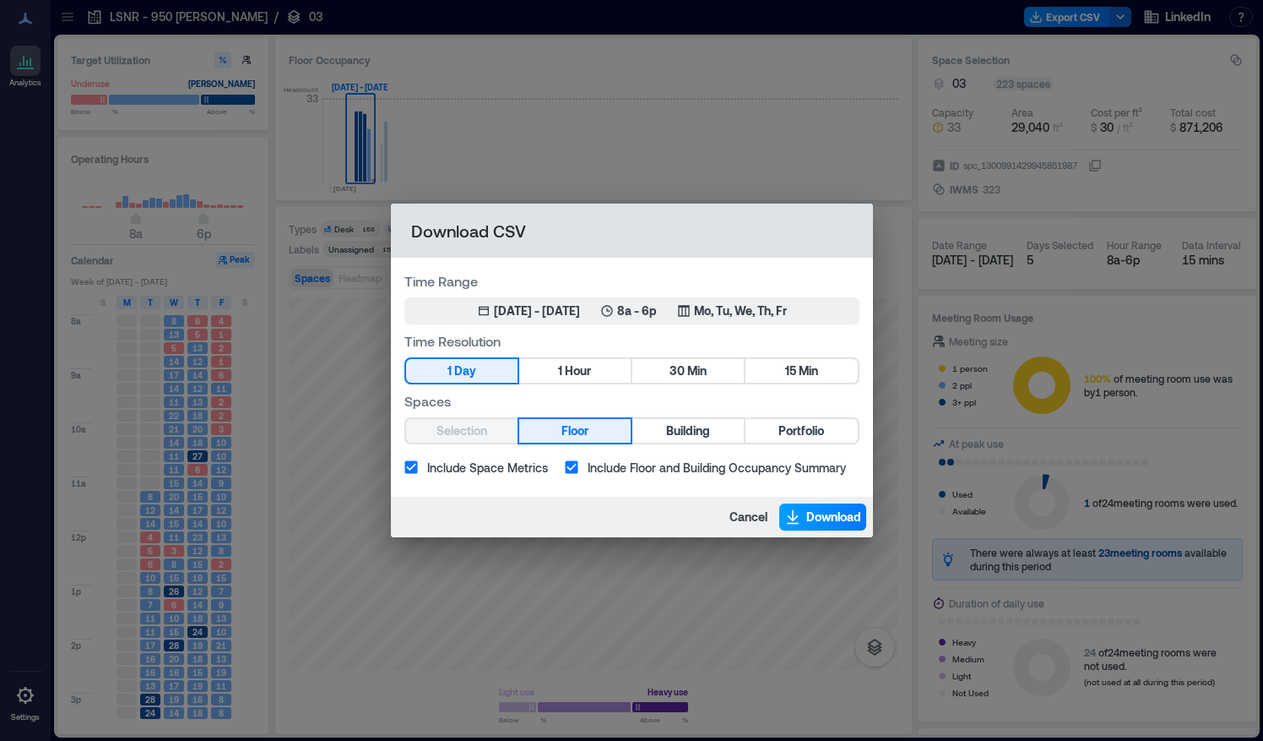
click at [848, 512] on span "Download" at bounding box center [833, 516] width 55 height 17
